Goal: Task Accomplishment & Management: Complete application form

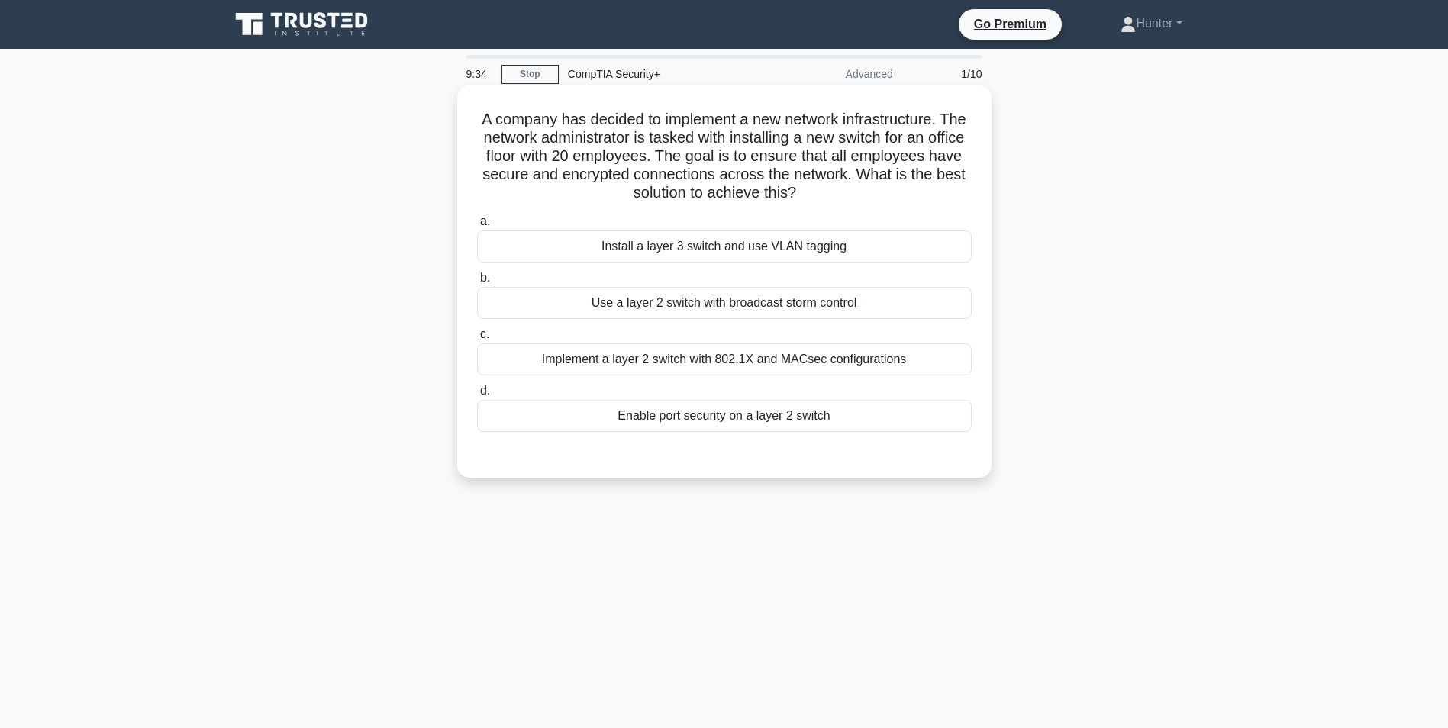
click at [884, 373] on div "Implement a layer 2 switch with 802.1X and MACsec configurations" at bounding box center [724, 360] width 495 height 32
click at [477, 340] on input "c. Implement a layer 2 switch with 802.1X and MACsec configurations" at bounding box center [477, 335] width 0 height 10
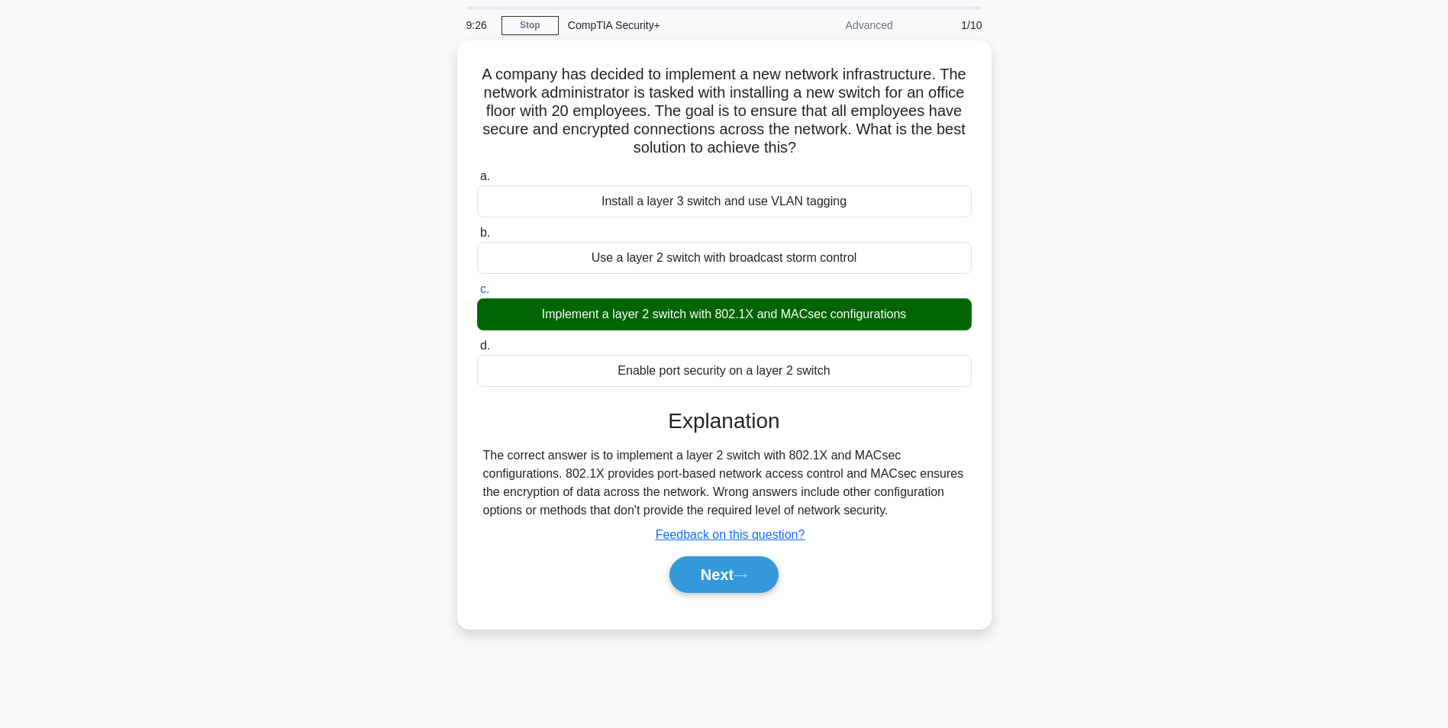
scroll to position [96, 0]
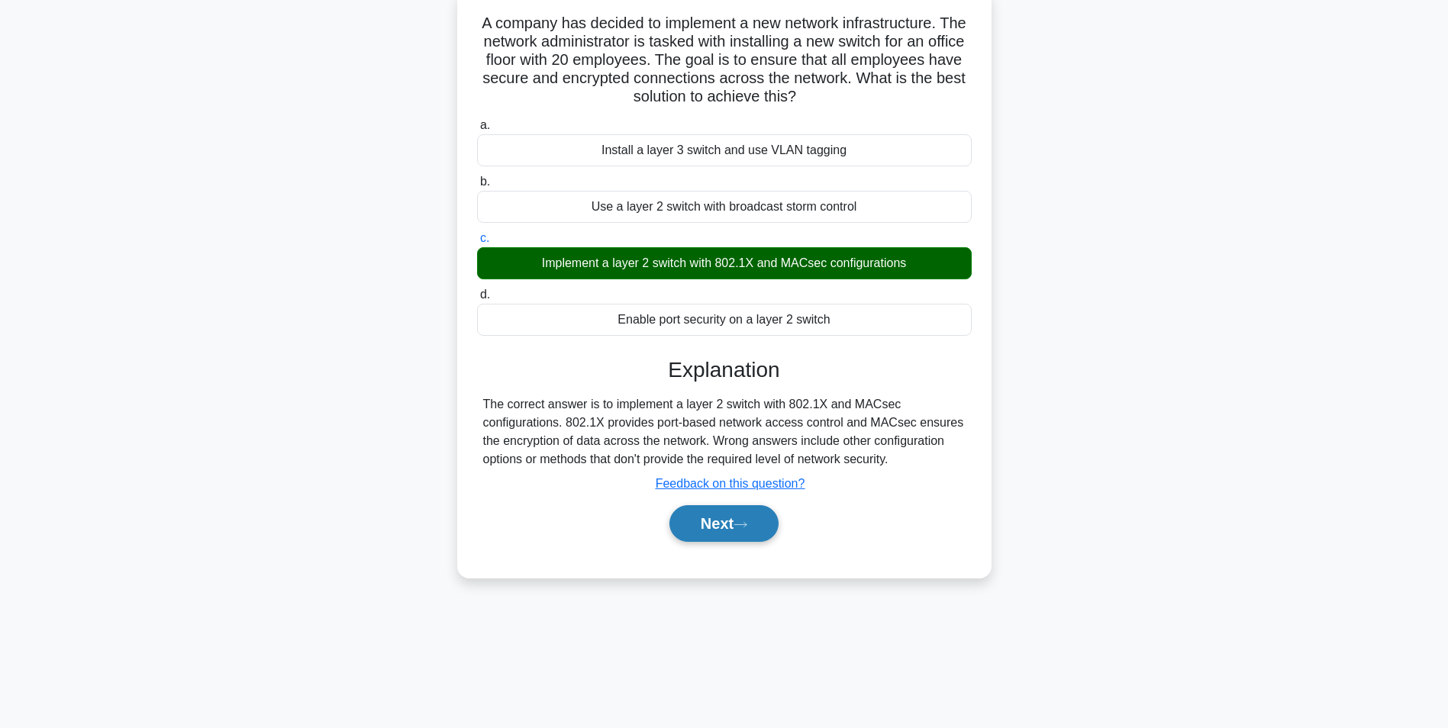
click at [770, 520] on button "Next" at bounding box center [723, 523] width 109 height 37
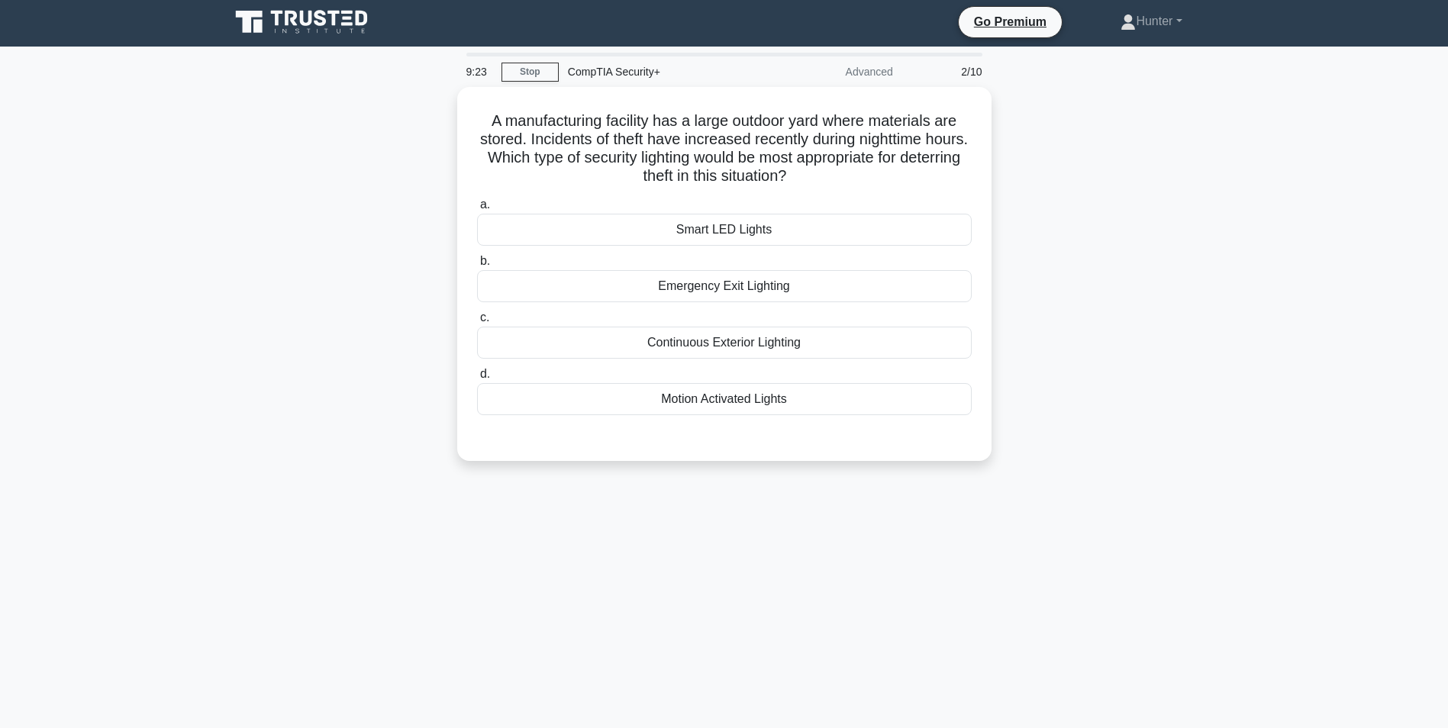
scroll to position [0, 0]
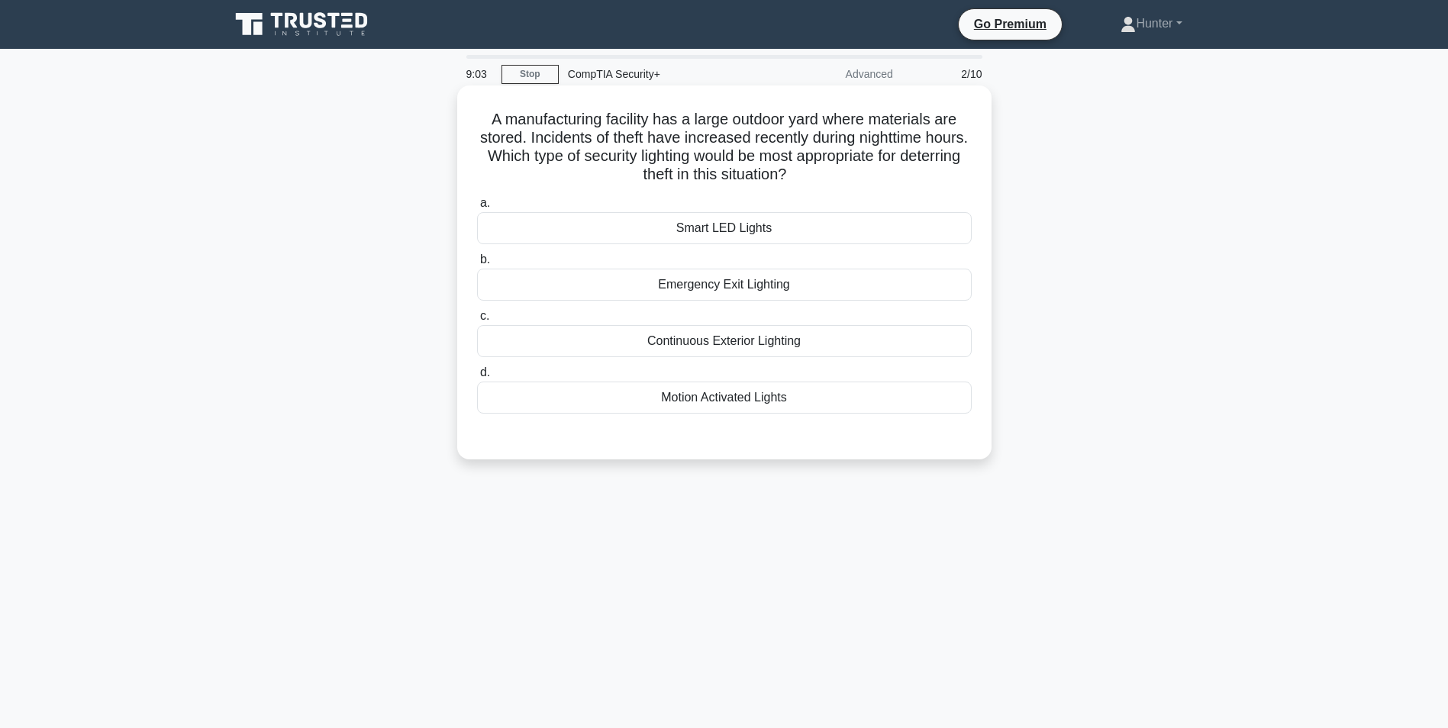
click at [753, 401] on div "Motion Activated Lights" at bounding box center [724, 398] width 495 height 32
click at [477, 378] on input "d. Motion Activated Lights" at bounding box center [477, 373] width 0 height 10
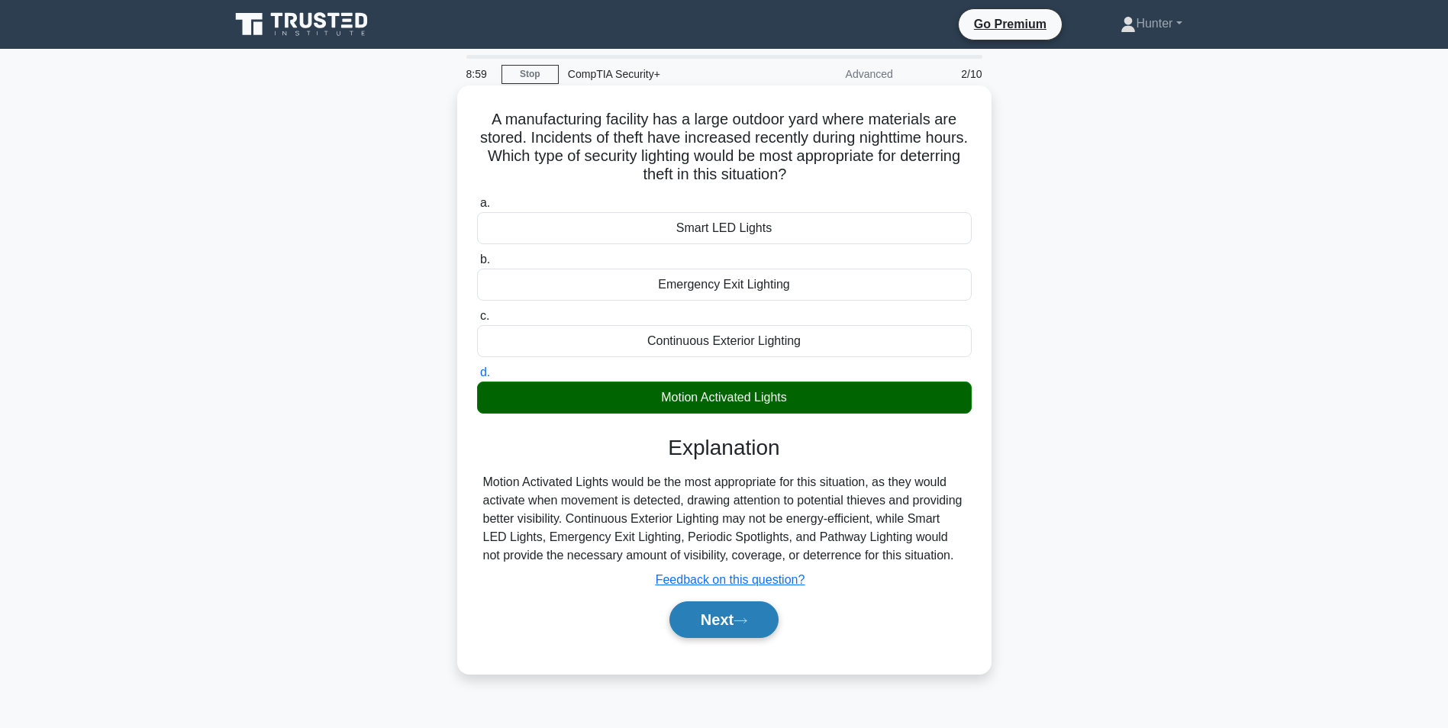
click at [750, 638] on button "Next" at bounding box center [723, 620] width 109 height 37
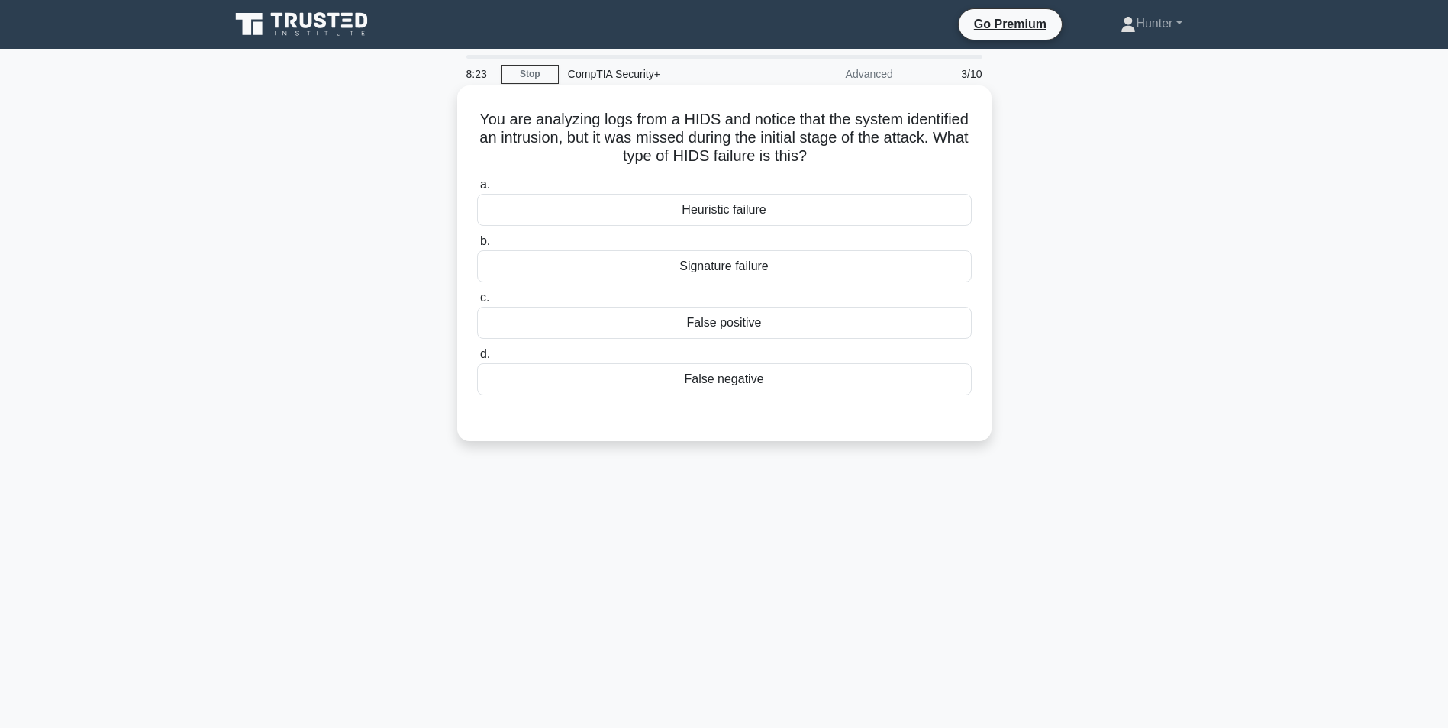
click at [747, 321] on div "False positive" at bounding box center [724, 323] width 495 height 32
click at [477, 303] on input "c. False positive" at bounding box center [477, 298] width 0 height 10
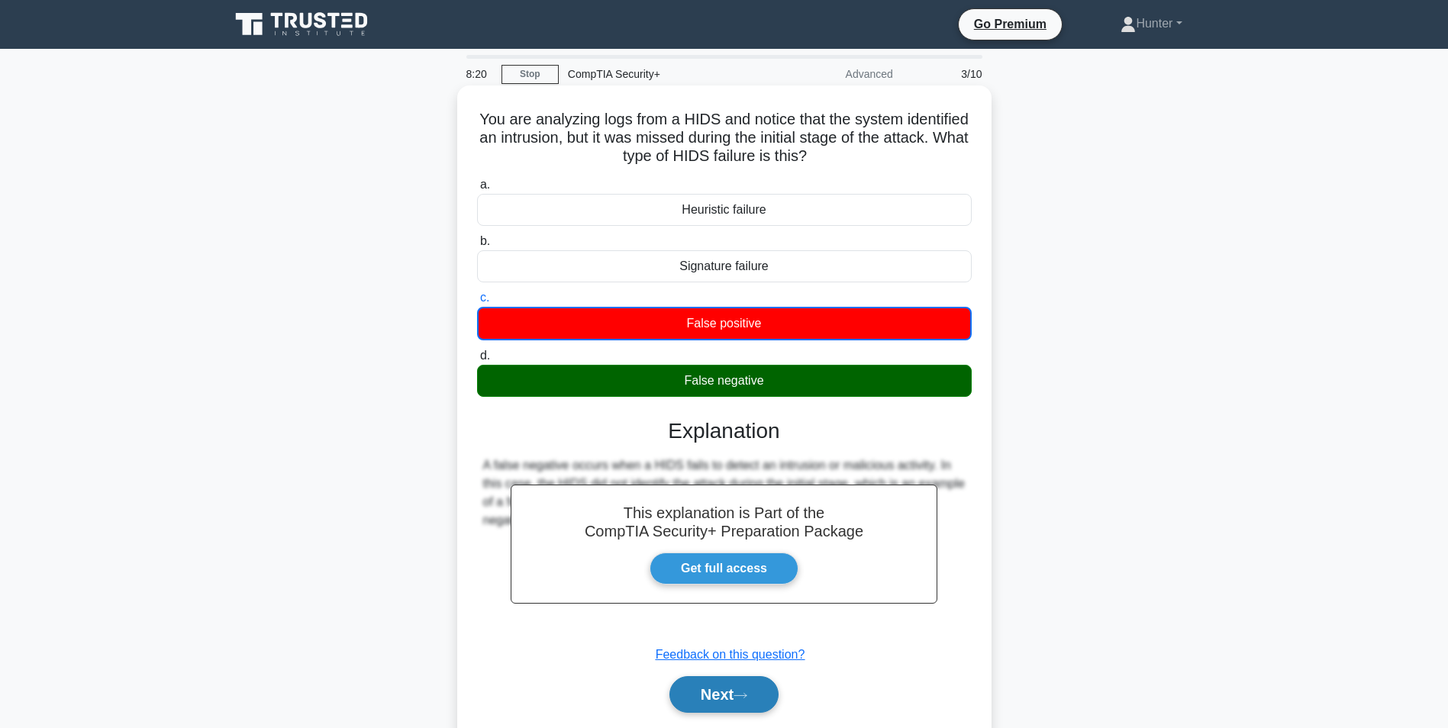
click at [739, 691] on button "Next" at bounding box center [723, 694] width 109 height 37
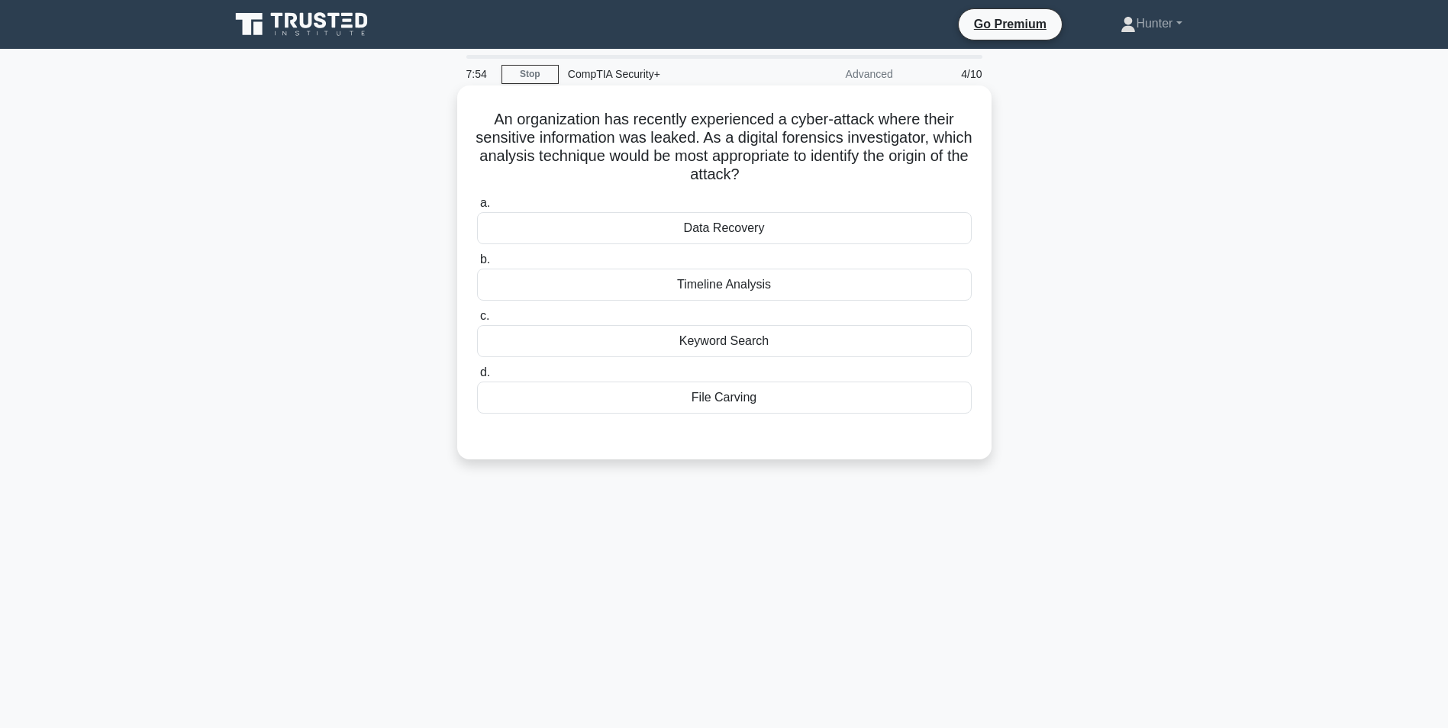
click at [748, 278] on div "Timeline Analysis" at bounding box center [724, 285] width 495 height 32
click at [477, 265] on input "b. Timeline Analysis" at bounding box center [477, 260] width 0 height 10
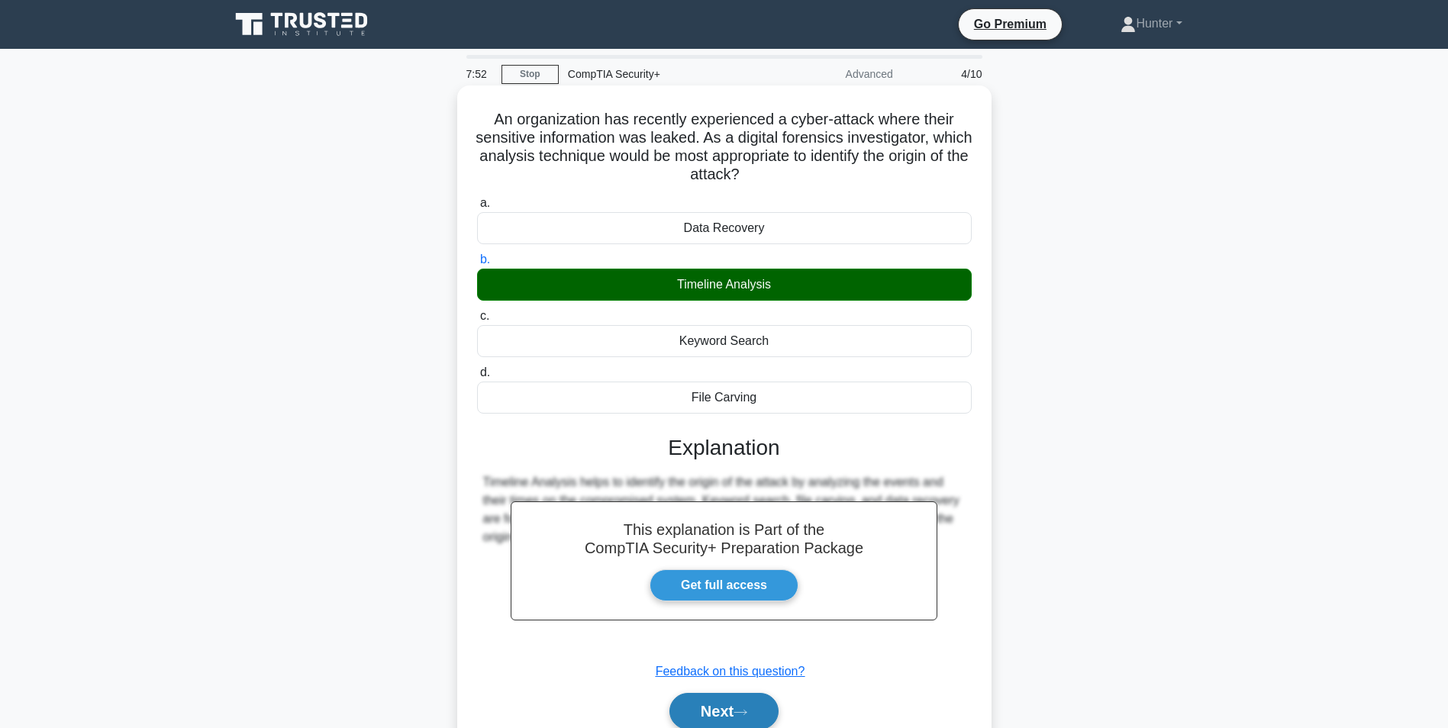
click at [717, 711] on button "Next" at bounding box center [723, 711] width 109 height 37
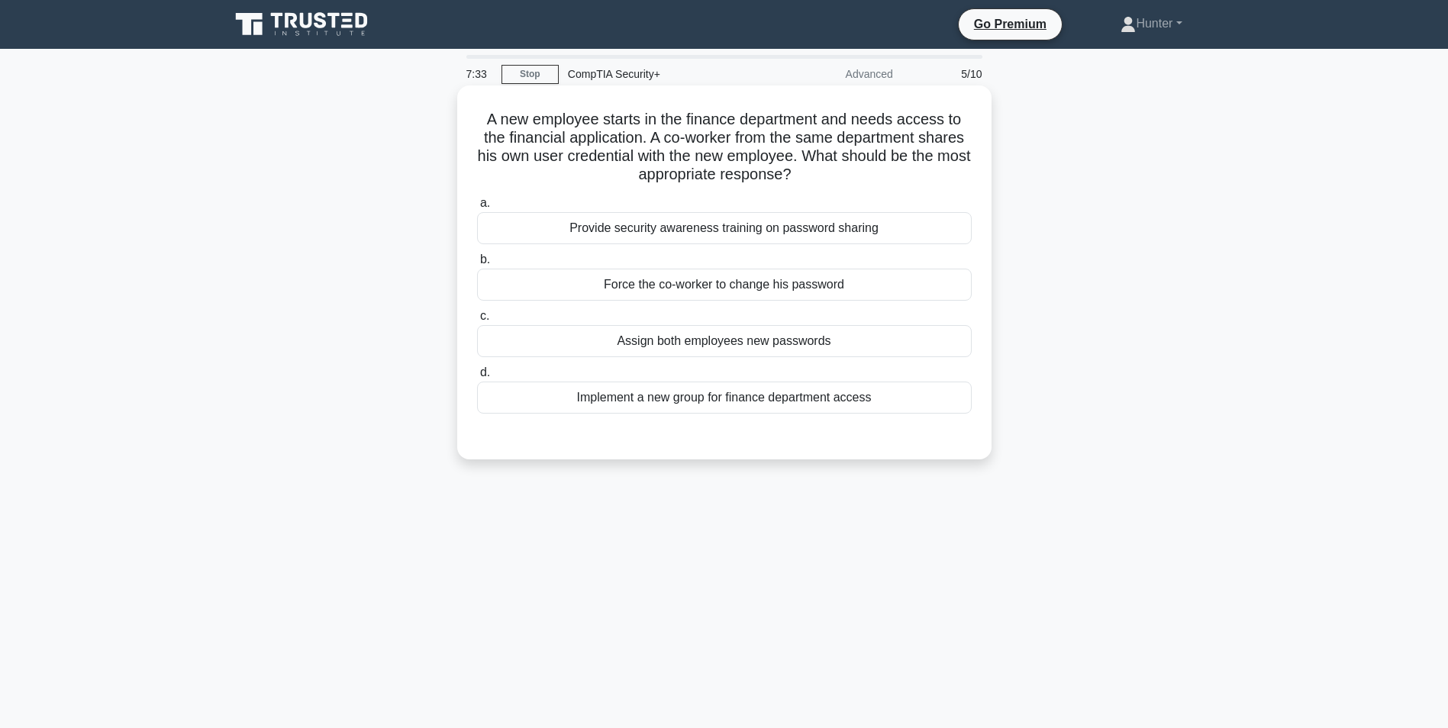
click at [594, 342] on div "Assign both employees new passwords" at bounding box center [724, 341] width 495 height 32
click at [477, 321] on input "c. Assign both employees new passwords" at bounding box center [477, 316] width 0 height 10
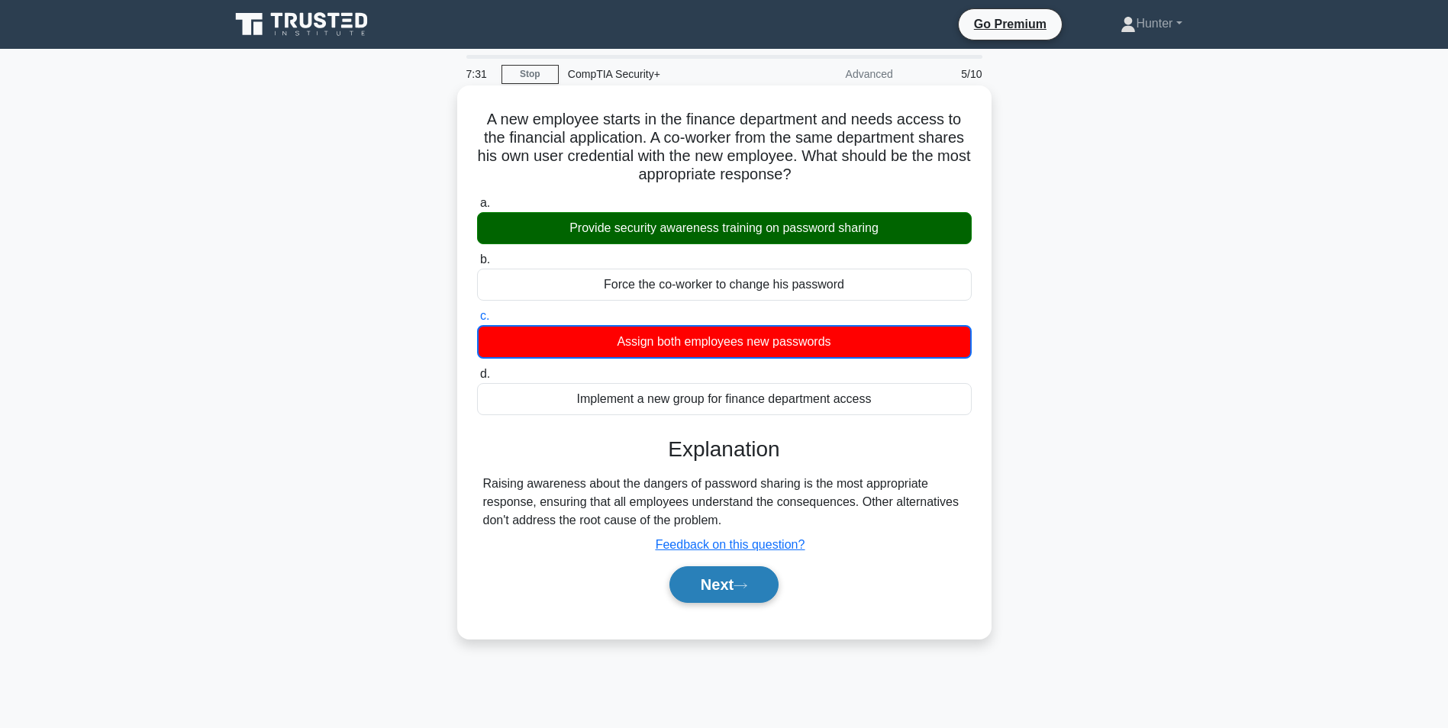
click at [732, 587] on button "Next" at bounding box center [723, 584] width 109 height 37
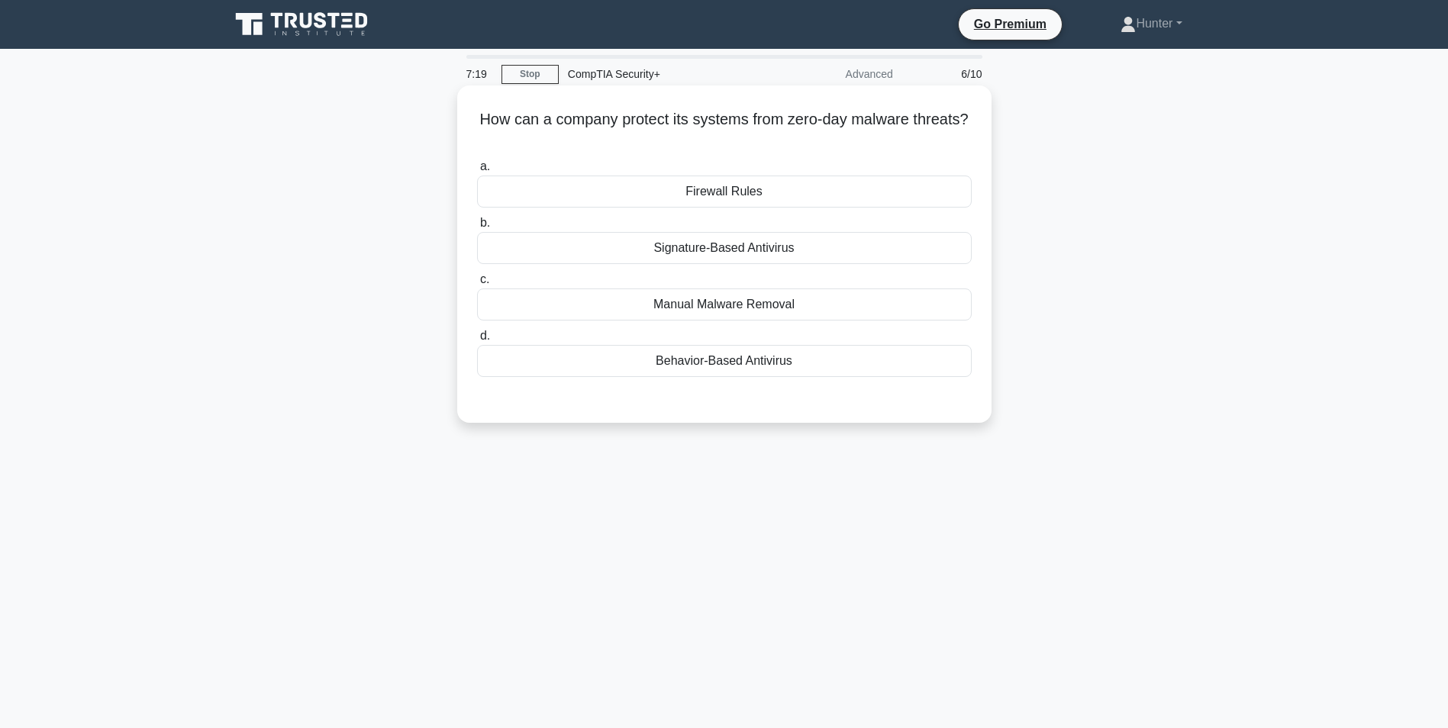
click at [691, 189] on div "Firewall Rules" at bounding box center [724, 192] width 495 height 32
click at [477, 172] on input "a. Firewall Rules" at bounding box center [477, 167] width 0 height 10
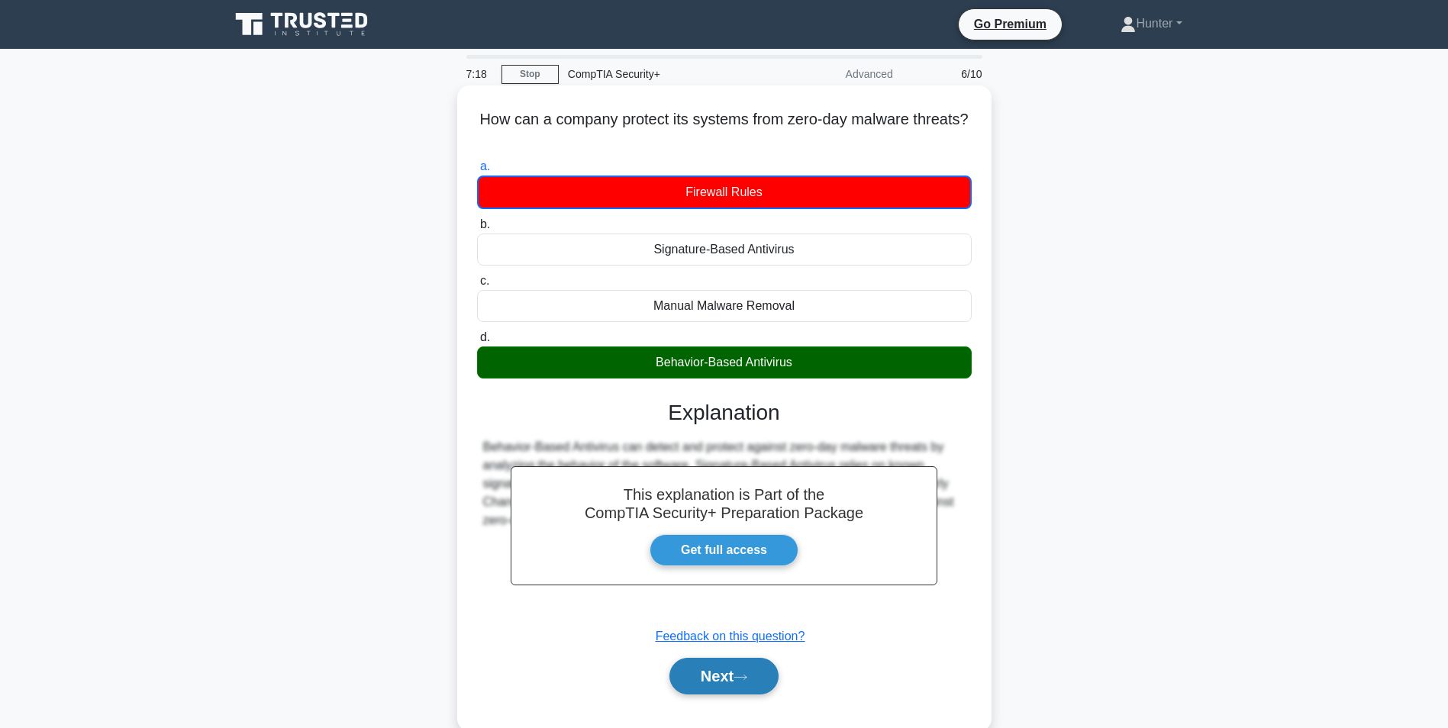
click at [747, 692] on button "Next" at bounding box center [723, 676] width 109 height 37
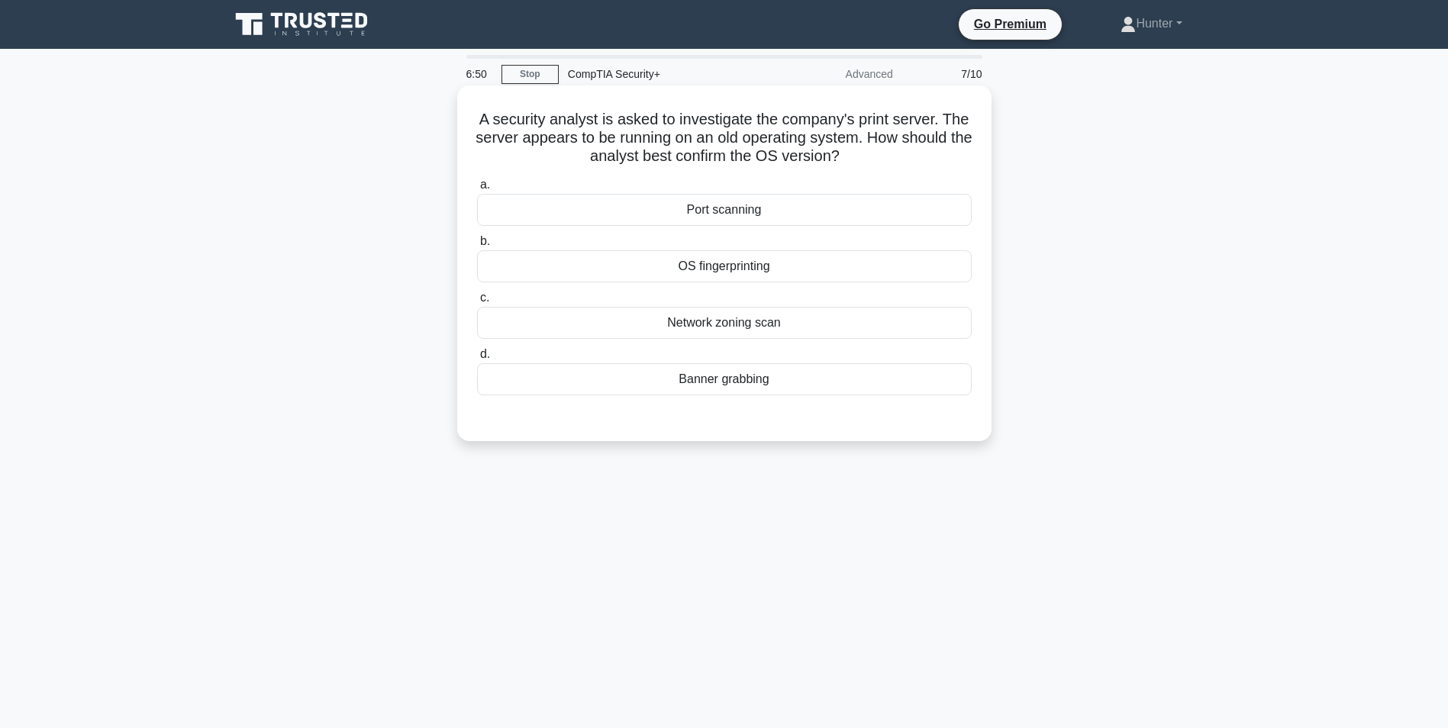
click at [793, 263] on div "OS fingerprinting" at bounding box center [724, 266] width 495 height 32
click at [477, 247] on input "b. OS fingerprinting" at bounding box center [477, 242] width 0 height 10
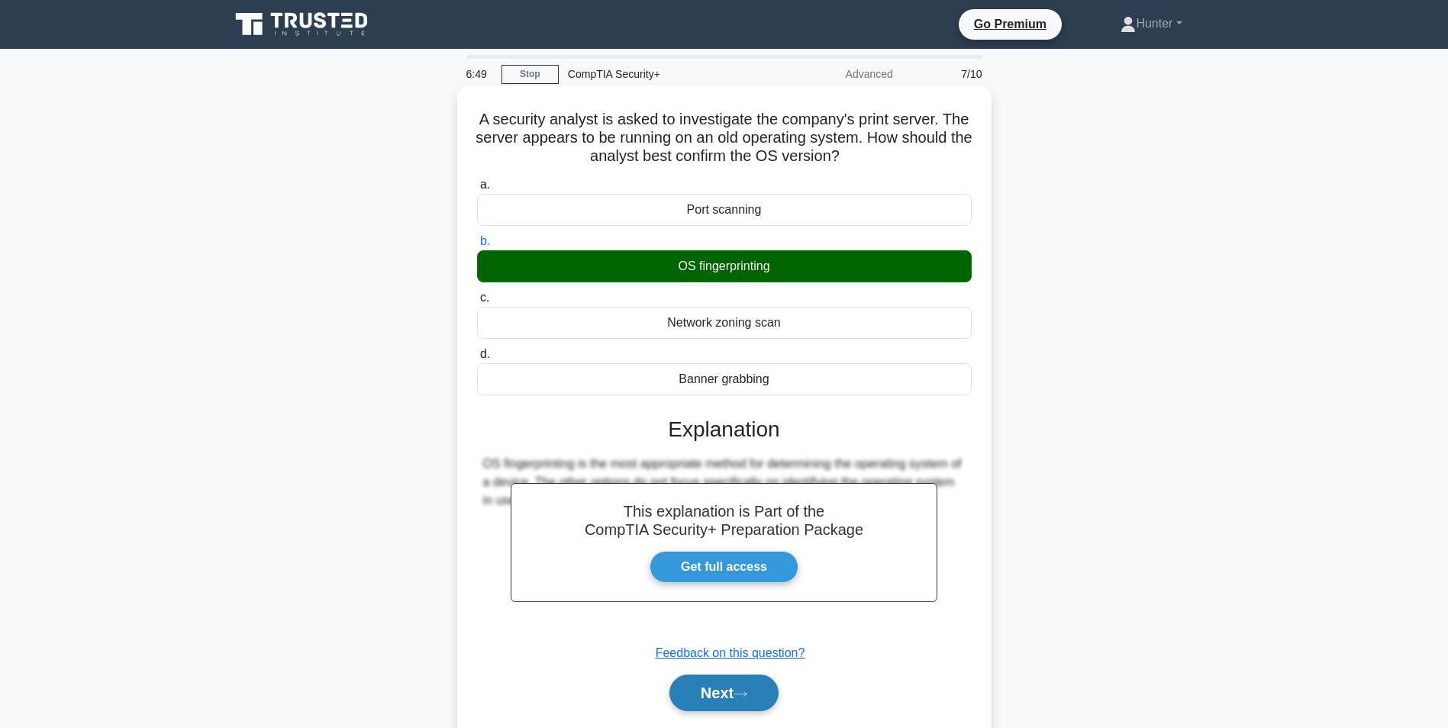
drag, startPoint x: 750, startPoint y: 695, endPoint x: 769, endPoint y: 679, distance: 24.3
click at [747, 695] on icon at bounding box center [741, 694] width 14 height 8
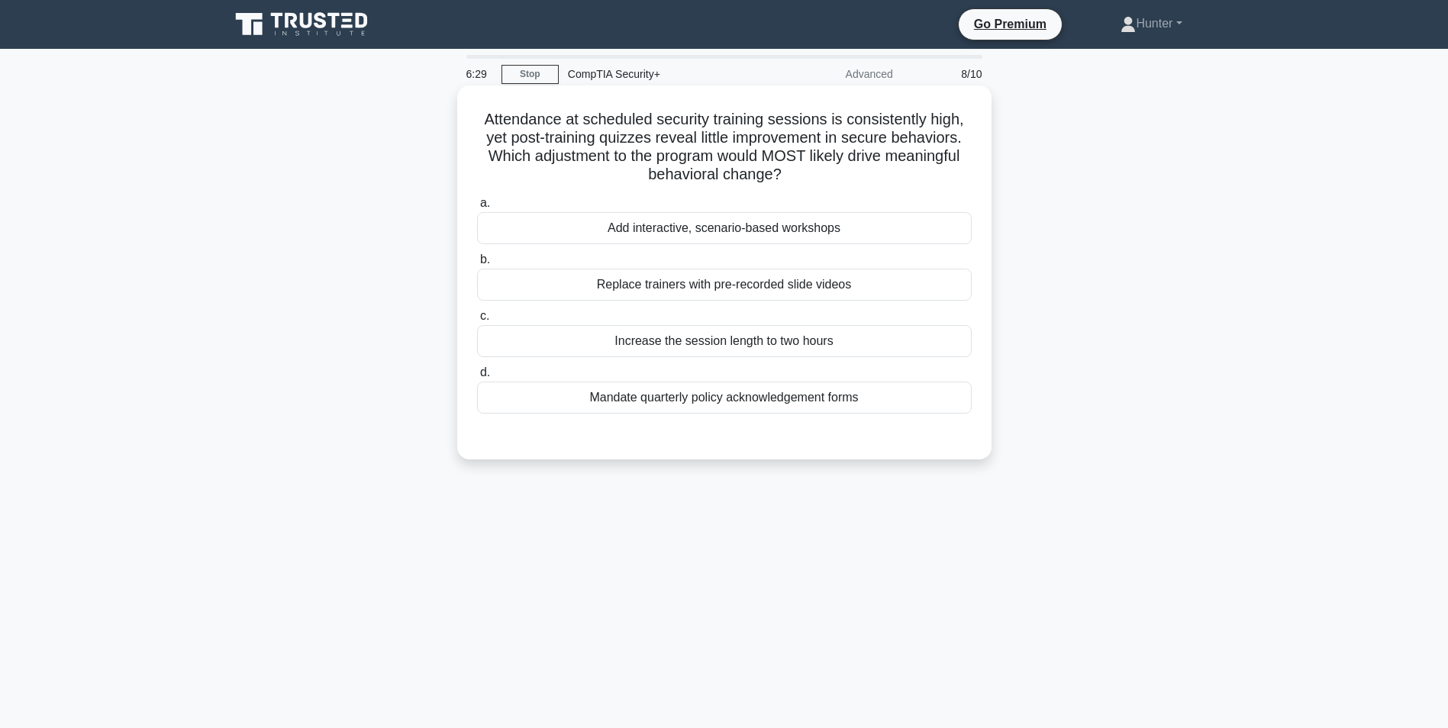
click at [681, 235] on div "Add interactive, scenario-based workshops" at bounding box center [724, 228] width 495 height 32
click at [477, 208] on input "a. Add interactive, scenario-based workshops" at bounding box center [477, 203] width 0 height 10
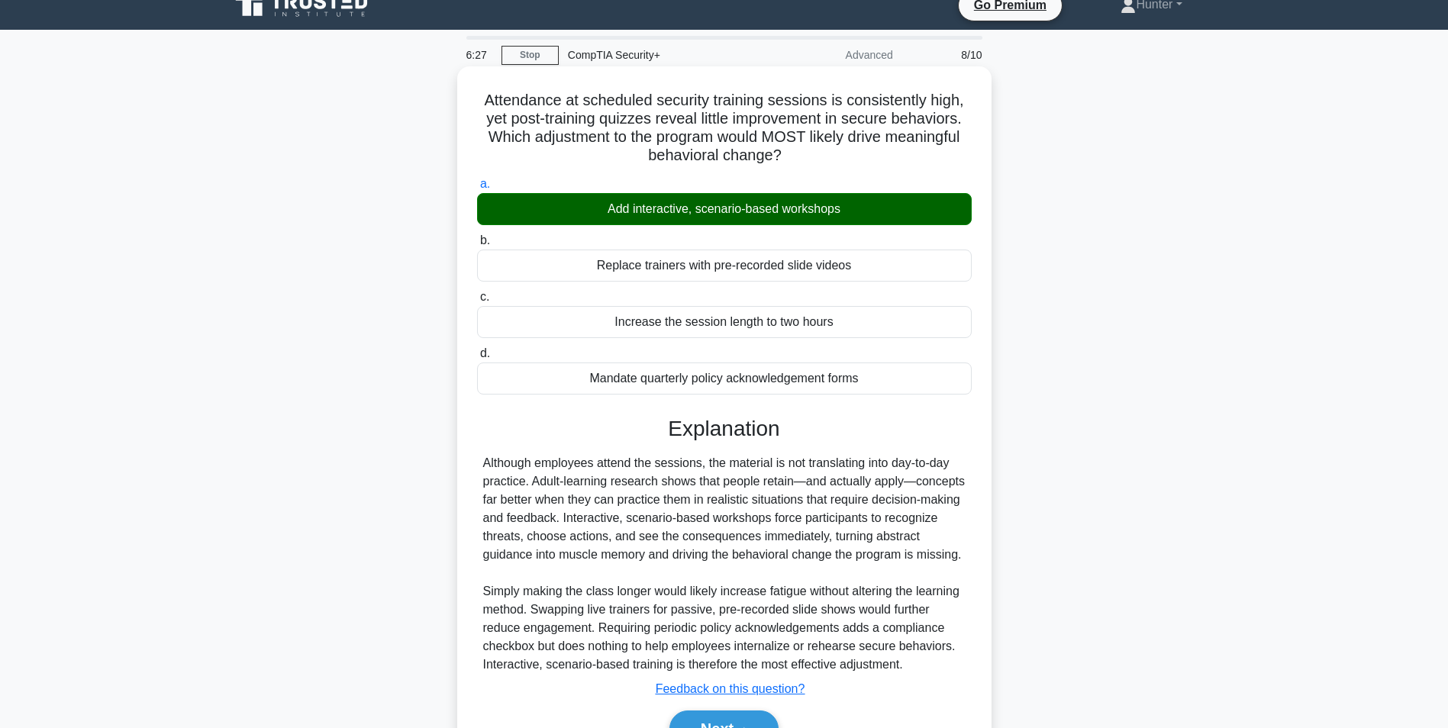
scroll to position [104, 0]
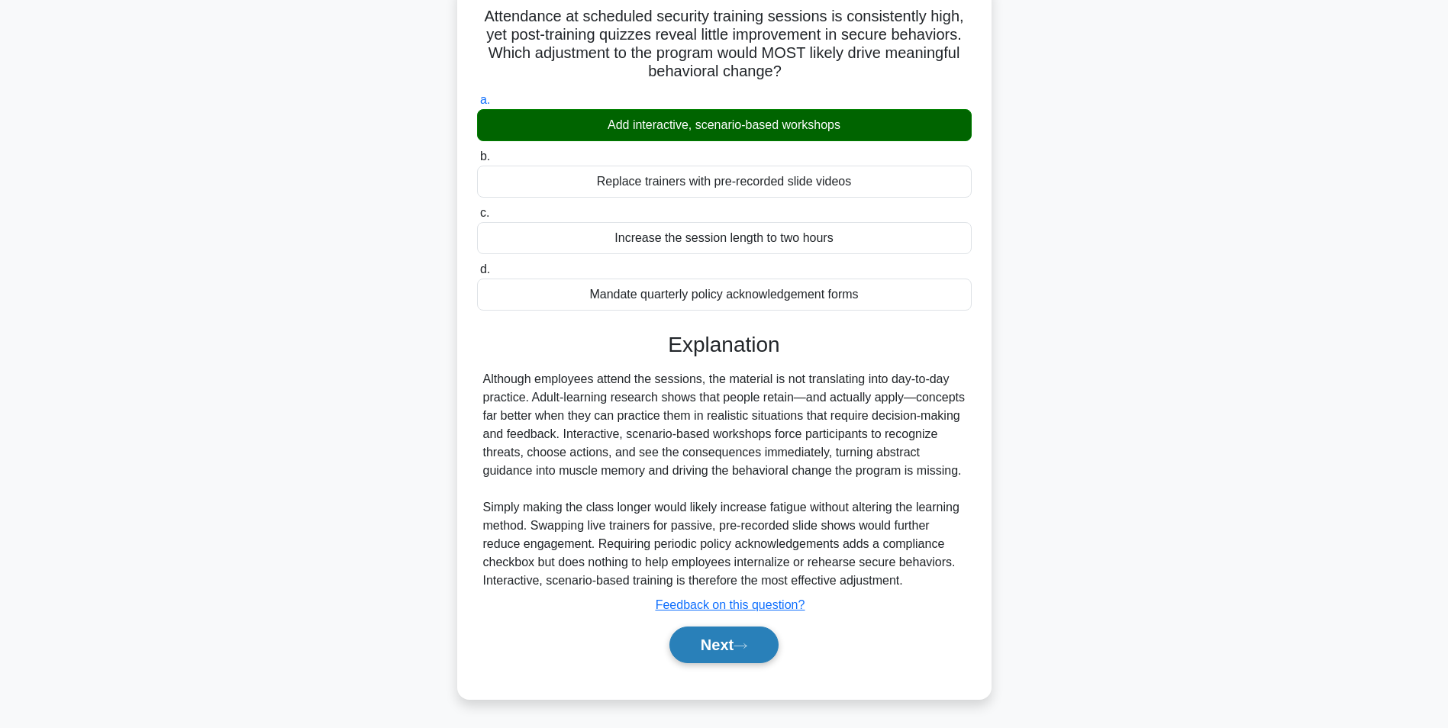
click at [740, 663] on button "Next" at bounding box center [723, 645] width 109 height 37
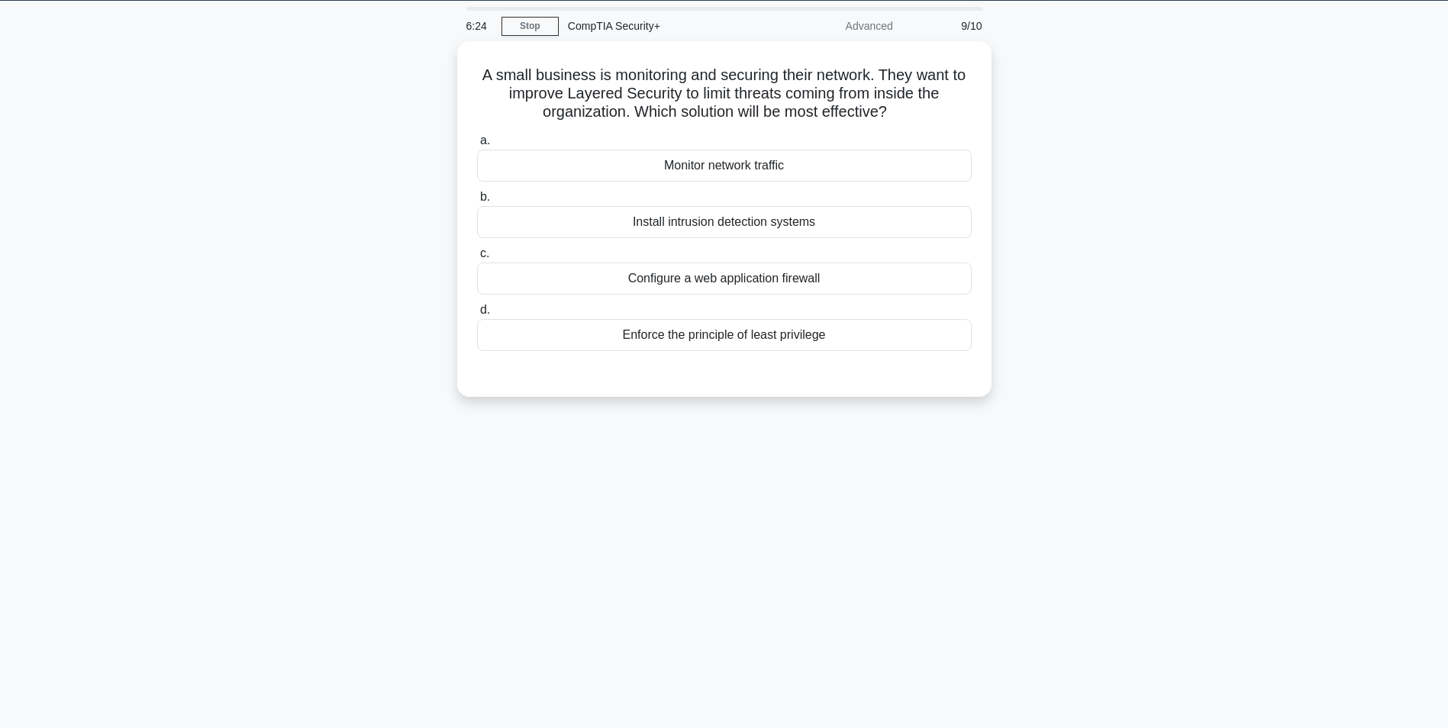
scroll to position [0, 0]
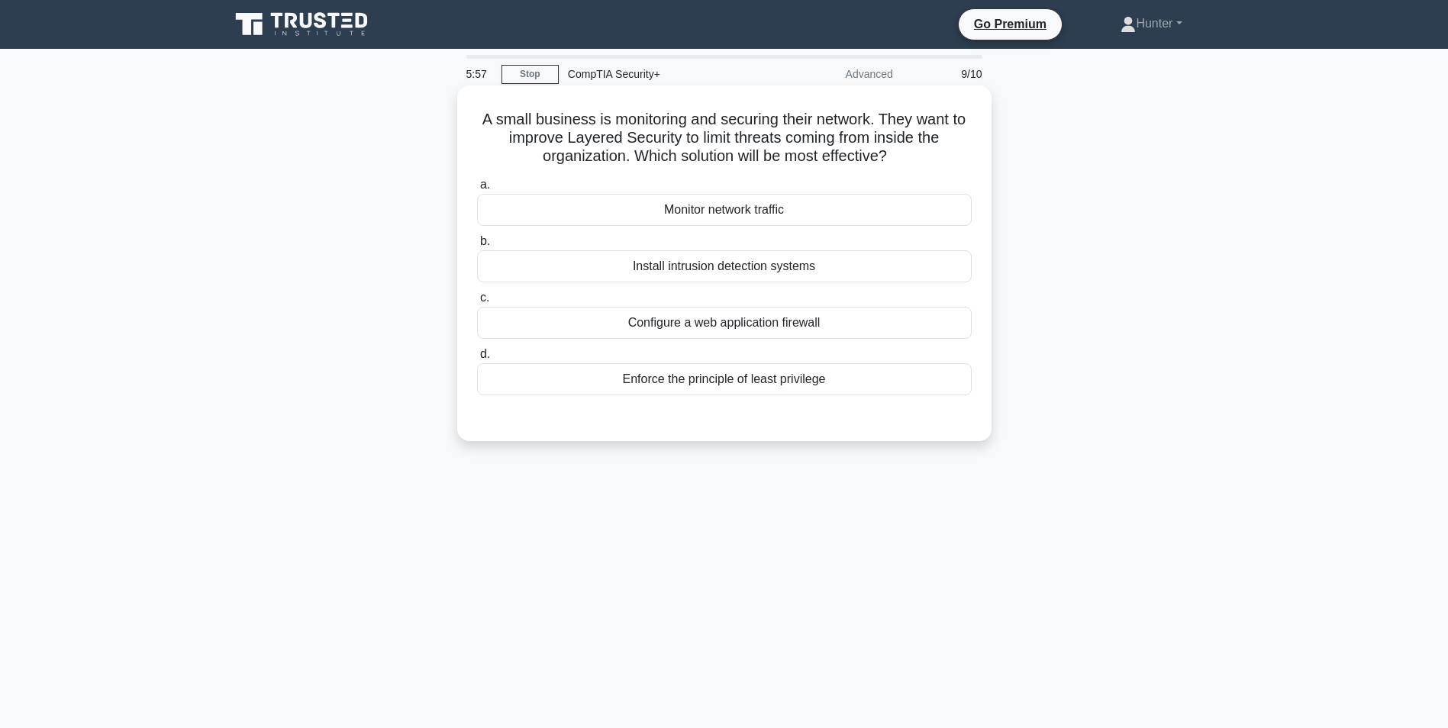
click at [768, 277] on div "Install intrusion detection systems" at bounding box center [724, 266] width 495 height 32
click at [477, 247] on input "b. Install intrusion detection systems" at bounding box center [477, 242] width 0 height 10
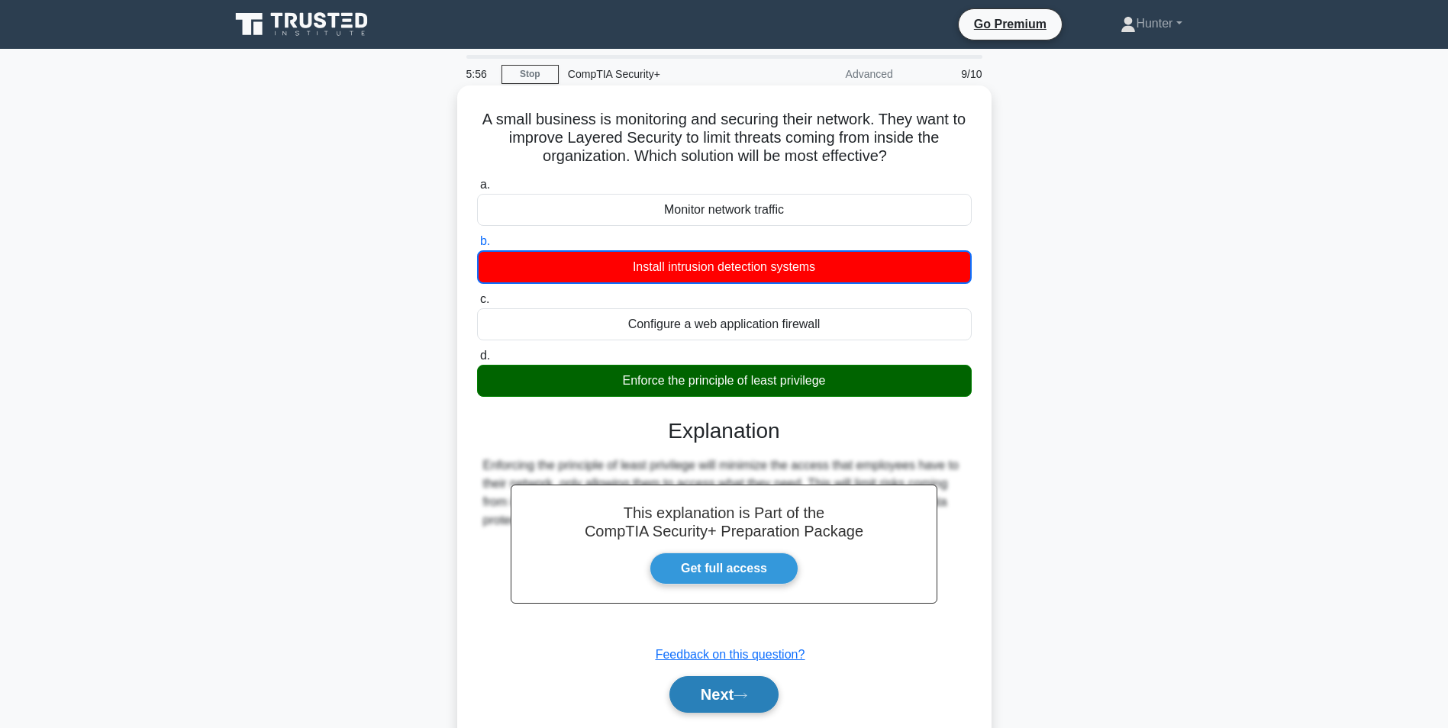
click at [726, 705] on button "Next" at bounding box center [723, 694] width 109 height 37
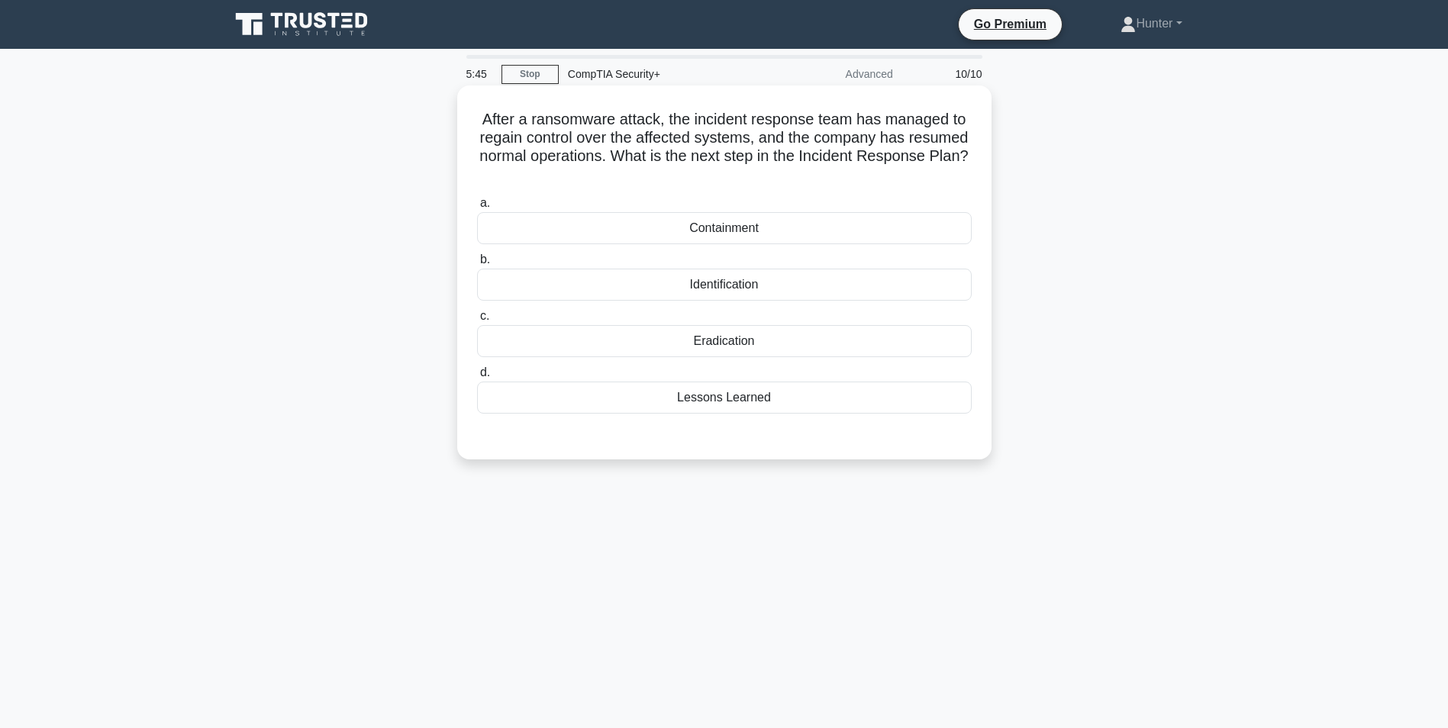
click at [713, 405] on div "Lessons Learned" at bounding box center [724, 398] width 495 height 32
click at [477, 378] on input "d. Lessons Learned" at bounding box center [477, 373] width 0 height 10
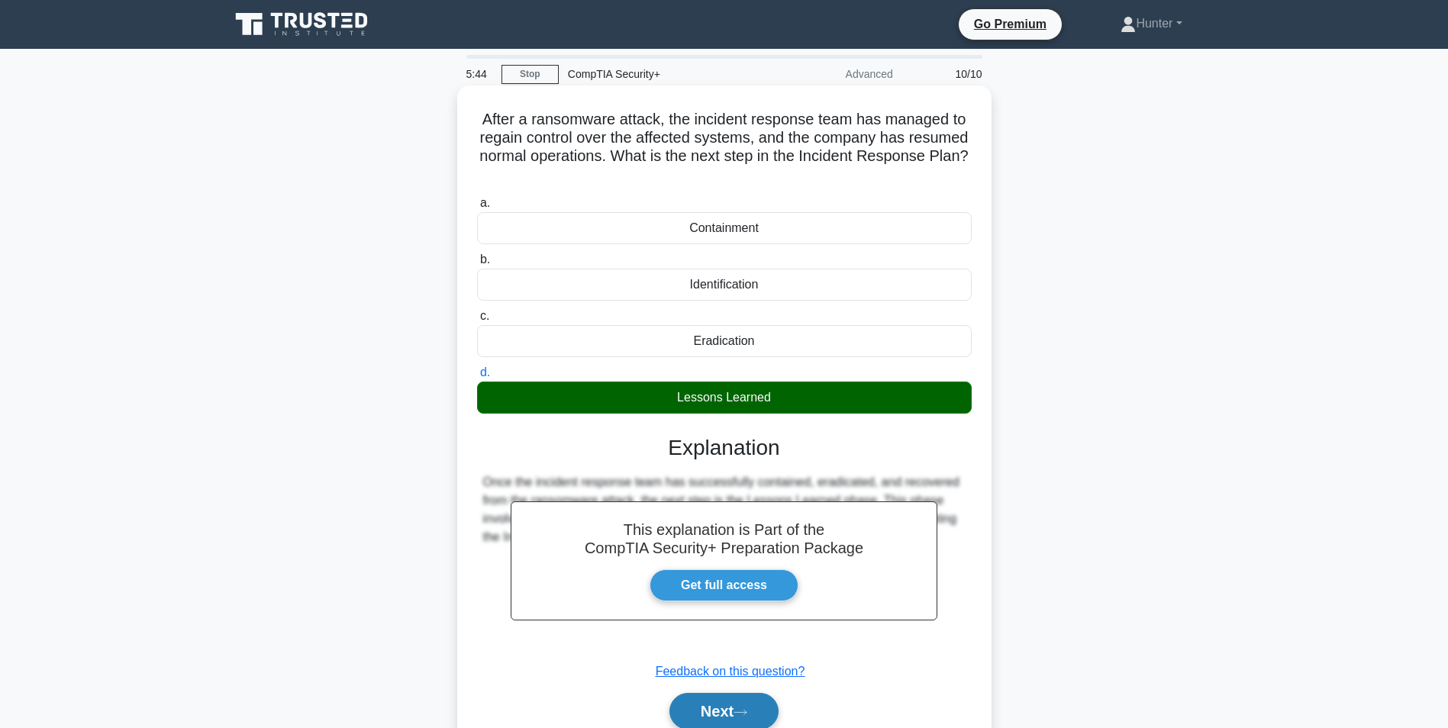
click at [747, 717] on icon at bounding box center [741, 712] width 14 height 8
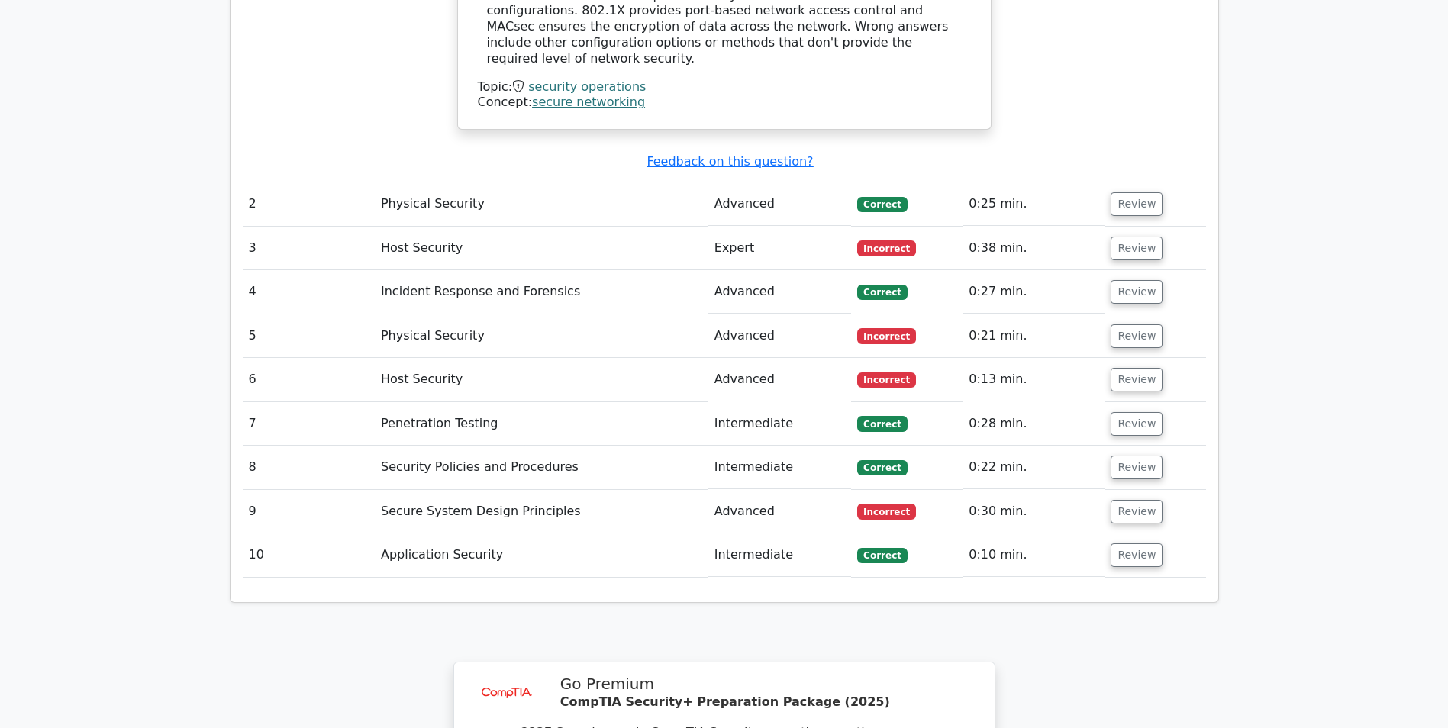
scroll to position [1527, 0]
